Goal: Task Accomplishment & Management: Use online tool/utility

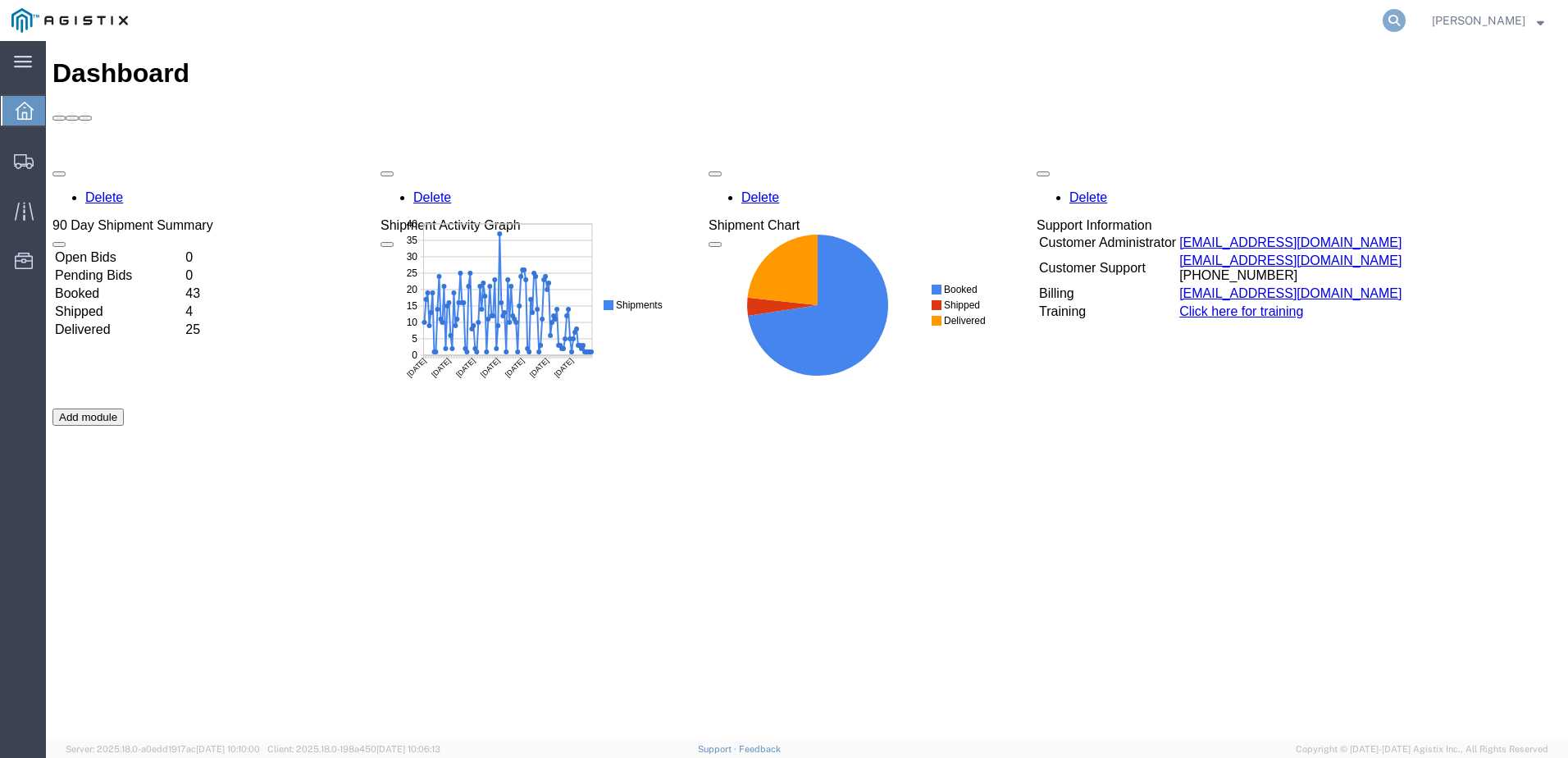
click at [1406, 20] on icon at bounding box center [1394, 21] width 23 height 23
click at [941, 21] on input "search" at bounding box center [1134, 21] width 498 height 40
paste input "56525543"
type input "56525543"
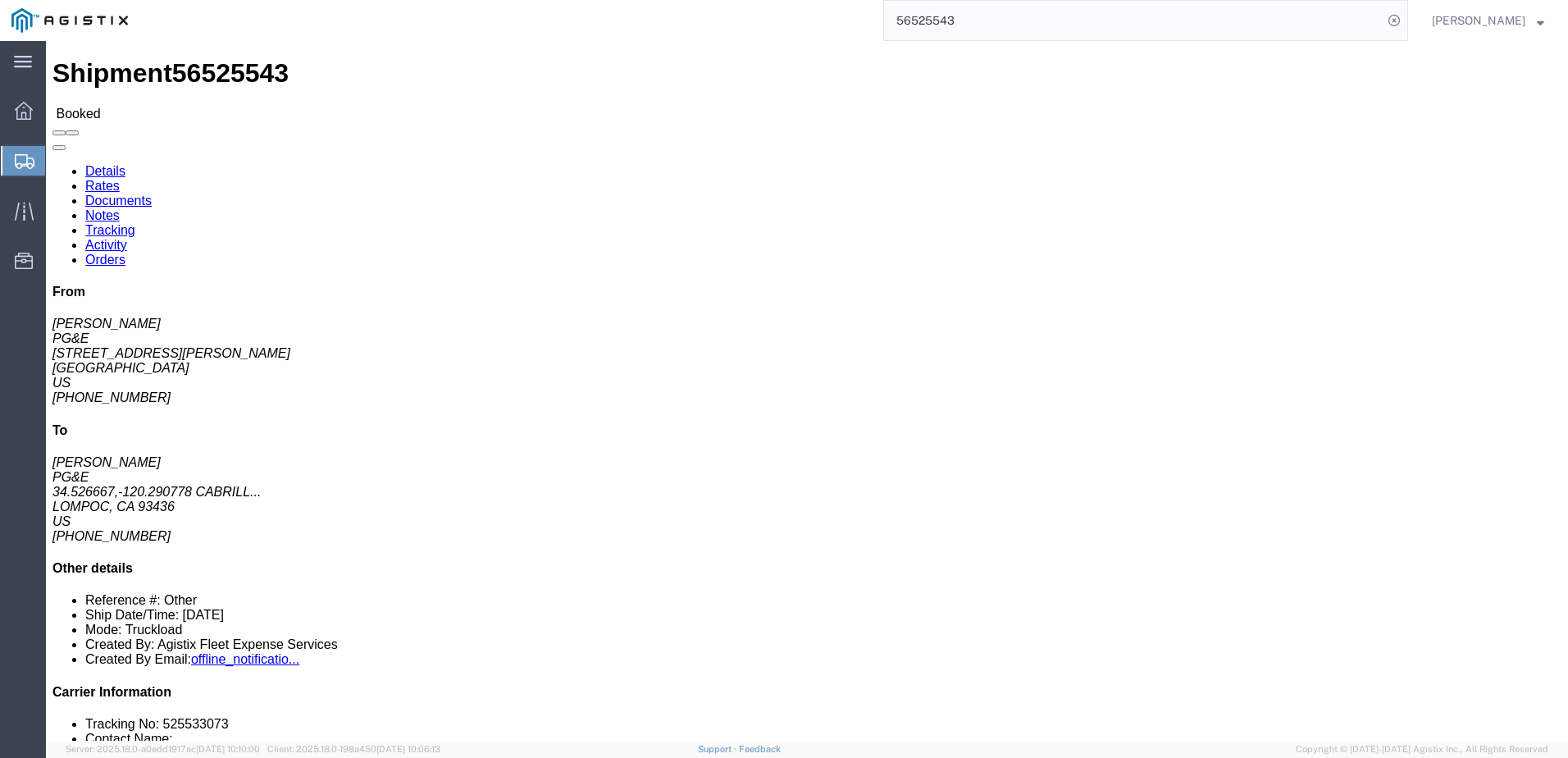
click span
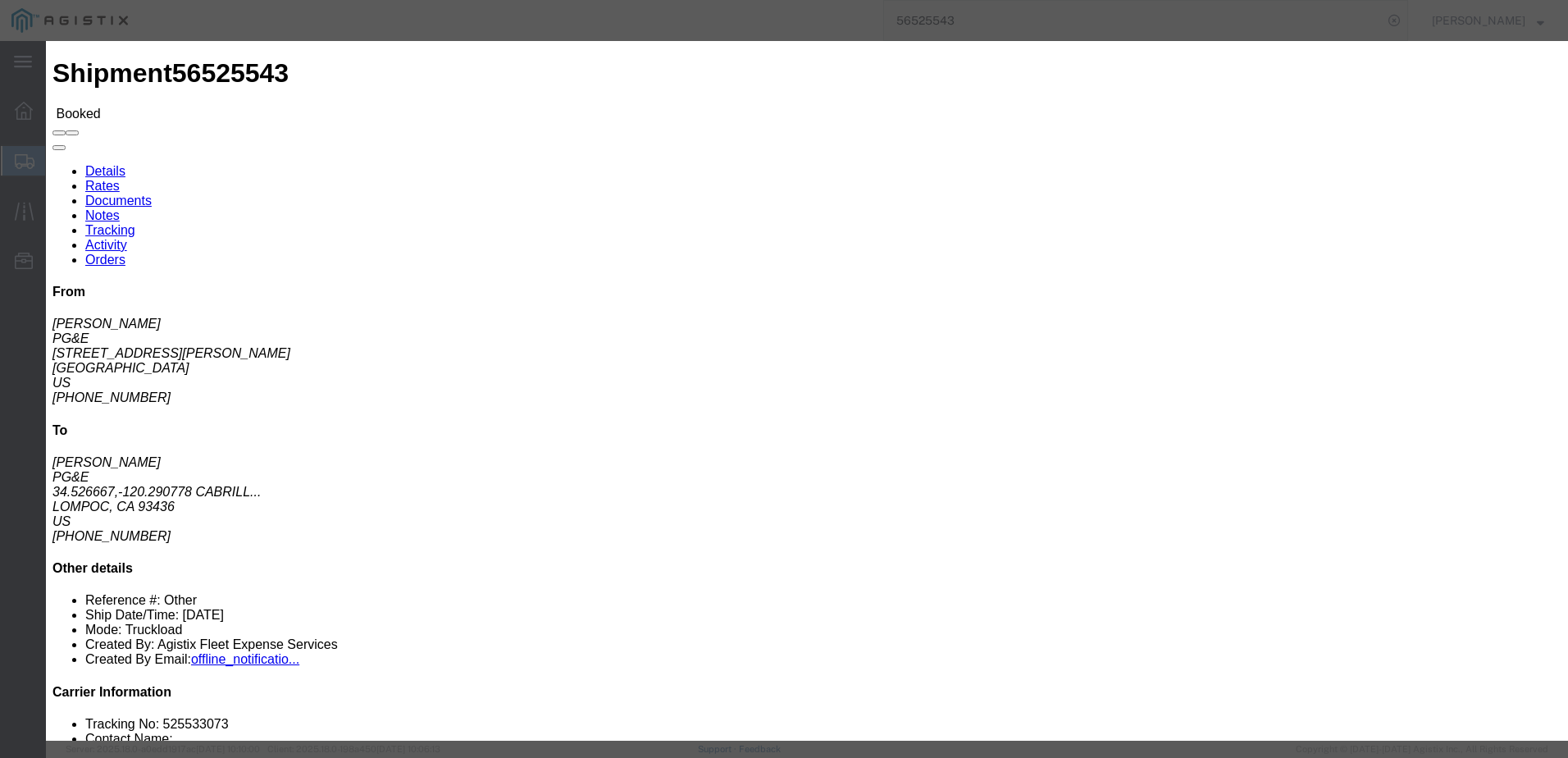
click input "text"
type input "[EMAIL_ADDRESS][DOMAIN_NAME]"
click input "PGE Fleet Bill Of Lading"
checkbox input "true"
click button "Send"
